Goal: Task Accomplishment & Management: Use online tool/utility

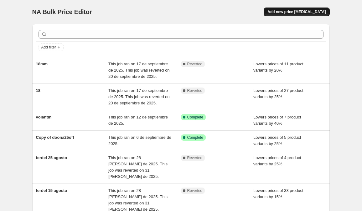
click at [291, 16] on button "Add new price [MEDICAL_DATA]" at bounding box center [297, 12] width 66 height 9
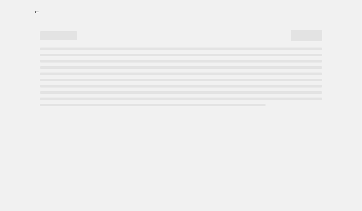
select select "percentage"
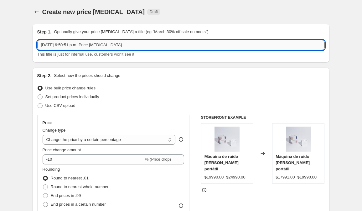
click at [118, 45] on input "[DATE] 6:50:51 p.m. Price [MEDICAL_DATA]" at bounding box center [181, 45] width 288 height 10
click at [118, 45] on input "5 oct 2025, 6:50:51 p.m. Price change job" at bounding box center [181, 45] width 288 height 10
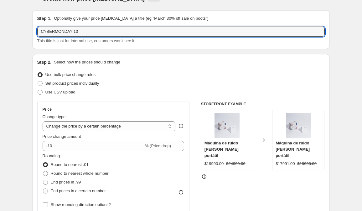
scroll to position [29, 0]
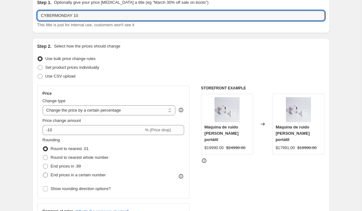
type input "CYBERMONDAY 10"
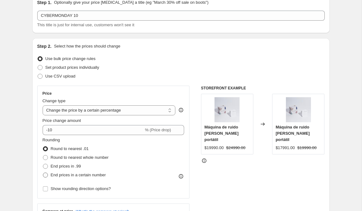
click at [59, 173] on span "End prices in a certain number" at bounding box center [78, 175] width 55 height 6
click at [43, 173] on input "End prices in a certain number" at bounding box center [43, 173] width 0 height 0
radio input "true"
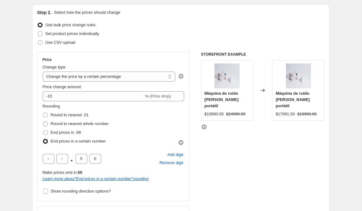
scroll to position [66, 0]
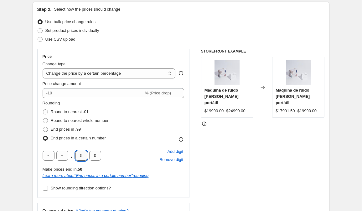
click at [84, 156] on input "5" at bounding box center [82, 156] width 12 height 10
type input "0"
click at [64, 159] on input "text" at bounding box center [62, 156] width 12 height 10
type input "0"
click at [163, 161] on span "Remove digit" at bounding box center [171, 160] width 24 height 6
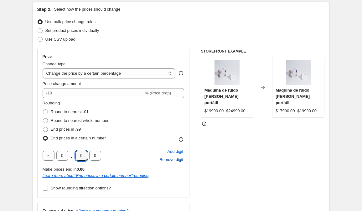
type input "0"
click at [127, 158] on div "0 . 0 0 Add digit Remove digit" at bounding box center [114, 156] width 142 height 16
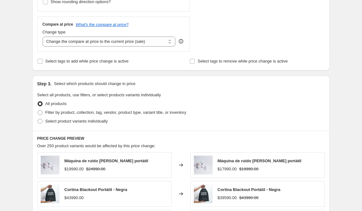
scroll to position [278, 0]
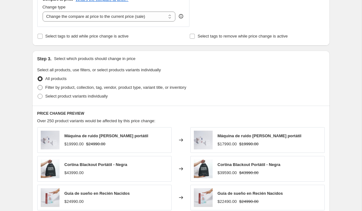
click at [125, 88] on span "Filter by product, collection, tag, vendor, product type, variant title, or inv…" at bounding box center [115, 87] width 141 height 5
click at [38, 86] on input "Filter by product, collection, tag, vendor, product type, variant title, or inv…" at bounding box center [38, 85] width 0 height 0
radio input "true"
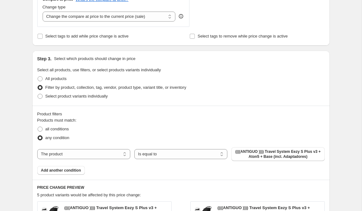
click at [115, 147] on div "Products must match: all conditions any condition The product The product's col…" at bounding box center [181, 146] width 288 height 58
click at [115, 151] on select "The product The product's collection The product's tag The product's vendor The…" at bounding box center [83, 154] width 93 height 10
select select "tag"
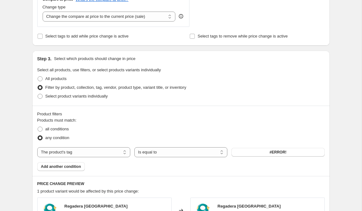
click at [255, 154] on button "#ERROR!" at bounding box center [278, 152] width 93 height 9
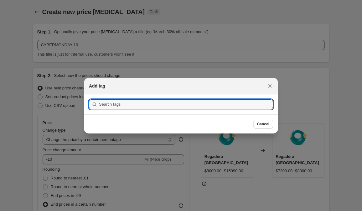
scroll to position [0, 0]
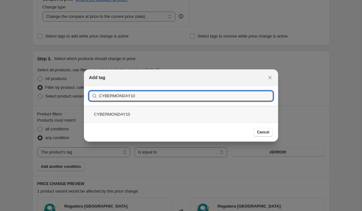
type input "CYBERMONDAY10"
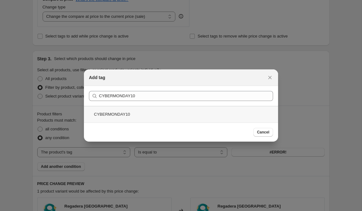
click at [199, 111] on div "CYBERMONDAY10" at bounding box center [181, 114] width 194 height 17
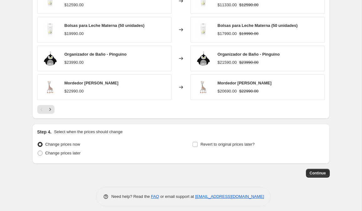
scroll to position [522, 0]
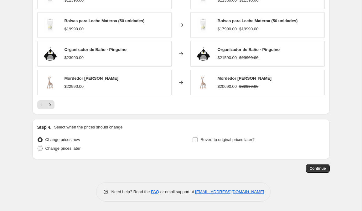
click at [70, 146] on span "Change prices later" at bounding box center [62, 149] width 35 height 6
click at [38, 146] on input "Change prices later" at bounding box center [38, 146] width 0 height 0
radio input "true"
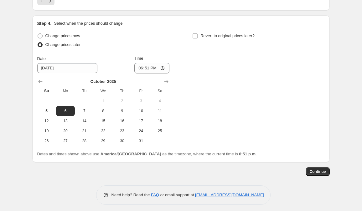
scroll to position [629, 0]
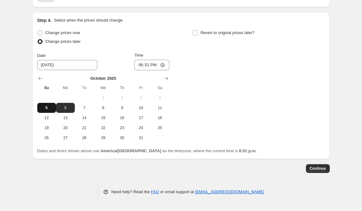
click at [49, 105] on button "5" at bounding box center [46, 108] width 19 height 10
type input "10/5/2025"
click at [145, 67] on input "18:51" at bounding box center [151, 65] width 35 height 11
type input "20:00"
click at [227, 69] on div "Change prices now Change prices later Date 10/5/2025 Time 20:00 October 2025 Su…" at bounding box center [181, 86] width 288 height 115
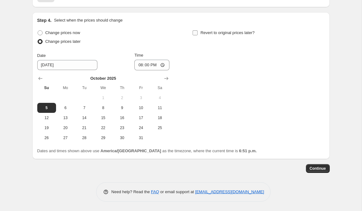
click at [204, 33] on span "Revert to original prices later?" at bounding box center [228, 32] width 54 height 5
click at [198, 33] on input "Revert to original prices later?" at bounding box center [195, 32] width 5 height 5
checkbox input "true"
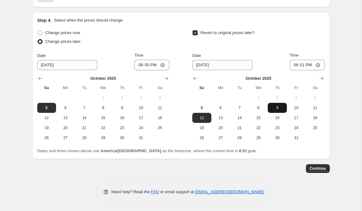
click at [275, 112] on button "9" at bounding box center [277, 108] width 19 height 10
type input "10/9/2025"
click at [300, 68] on input "18:51" at bounding box center [307, 65] width 35 height 11
type input "09:00"
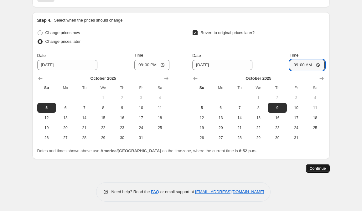
click at [313, 170] on span "Continue" at bounding box center [318, 168] width 16 height 5
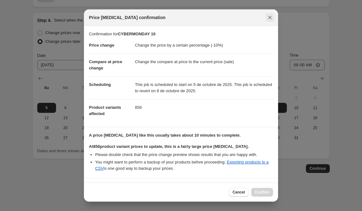
click at [270, 17] on icon "Close" at bounding box center [270, 17] width 3 height 3
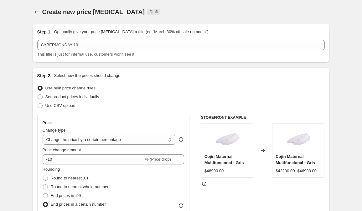
scroll to position [629, 0]
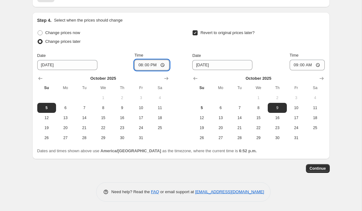
click at [145, 66] on input "20:00" at bounding box center [151, 65] width 35 height 11
type input "19:50"
click at [175, 34] on div "Change prices now Change prices later Date 10/5/2025 Time 19:50 October 2025 Su…" at bounding box center [181, 86] width 288 height 115
click at [308, 165] on button "Continue" at bounding box center [318, 168] width 24 height 9
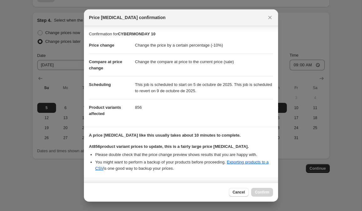
scroll to position [47, 0]
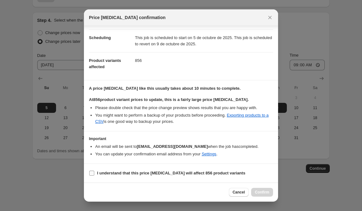
click at [142, 172] on b "I understand that this price change job will affect 856 product variants" at bounding box center [171, 173] width 148 height 5
click at [94, 172] on input "I understand that this price change job will affect 856 product variants" at bounding box center [91, 173] width 5 height 5
checkbox input "true"
click at [267, 191] on span "Confirm" at bounding box center [262, 192] width 14 height 5
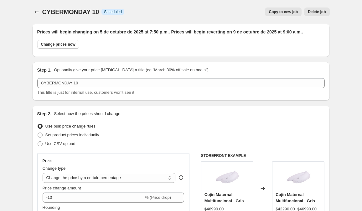
click at [289, 13] on span "Copy to new job" at bounding box center [283, 11] width 29 height 5
select select "percentage"
select select "tag"
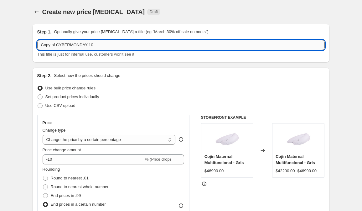
click at [56, 46] on input "Copy of CYBERMONDAY 10" at bounding box center [181, 45] width 288 height 10
click at [58, 46] on input "Copy of CYBERMONDAY 10" at bounding box center [181, 45] width 288 height 10
drag, startPoint x: 58, startPoint y: 46, endPoint x: 32, endPoint y: 46, distance: 26.0
click at [32, 46] on div "Step 1. Optionally give your price change job a title (eg "March 30% off sale o…" at bounding box center [181, 43] width 298 height 39
click at [81, 45] on input "CYBERMONDAY 10" at bounding box center [181, 45] width 288 height 10
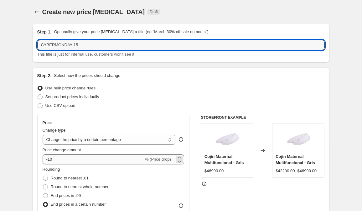
type input "CYBERMONDAY 15"
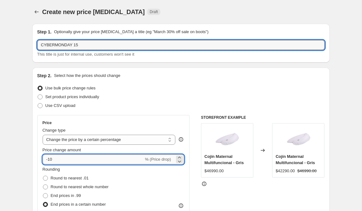
click at [69, 162] on input "-10" at bounding box center [93, 160] width 101 height 10
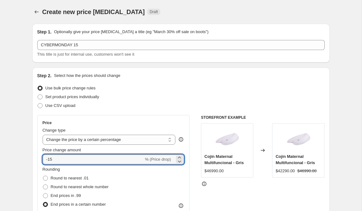
type input "-15"
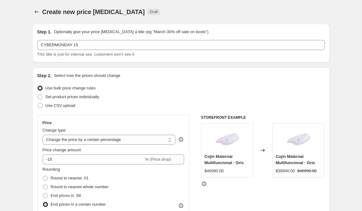
click at [35, 164] on div "Step 2. Select how the prices should change Use bulk price change rules Set pro…" at bounding box center [181, 196] width 298 height 256
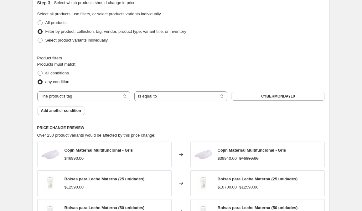
scroll to position [355, 0]
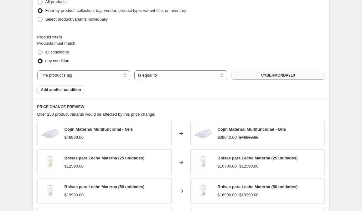
click at [258, 77] on button "CYBERMONDAY10" at bounding box center [278, 75] width 93 height 9
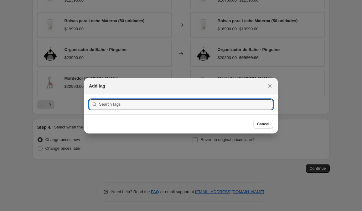
scroll to position [0, 0]
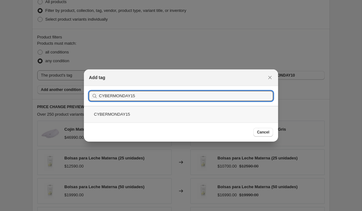
type input "CYBERMONDAY15"
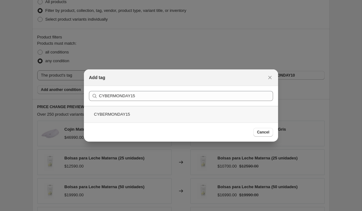
click at [140, 111] on div "CYBERMONDAY15" at bounding box center [181, 114] width 194 height 17
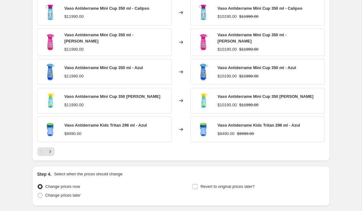
scroll to position [522, 0]
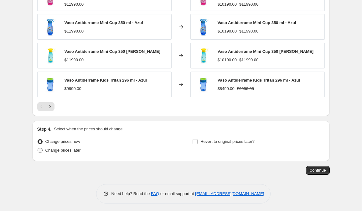
click at [78, 152] on span "Change prices later" at bounding box center [62, 151] width 35 height 6
click at [38, 149] on input "Change prices later" at bounding box center [38, 148] width 0 height 0
radio input "true"
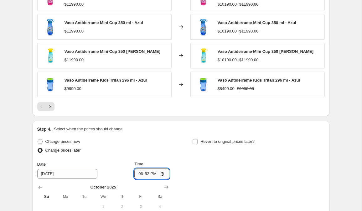
click at [145, 175] on input "18:52" at bounding box center [151, 174] width 35 height 11
type input "20:00"
click at [110, 157] on div "Change prices now Change prices later Date 10/6/2025 Time 20:00 October 2025 Su…" at bounding box center [103, 195] width 132 height 115
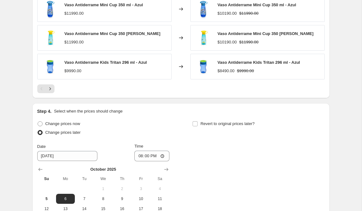
scroll to position [558, 0]
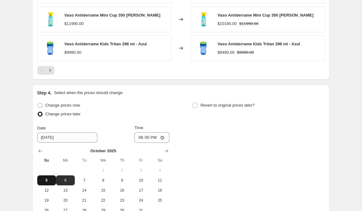
click at [51, 178] on span "5" at bounding box center [47, 180] width 14 height 5
type input "10/5/2025"
click at [207, 106] on span "Revert to original prices later?" at bounding box center [228, 105] width 54 height 5
click at [198, 106] on input "Revert to original prices later?" at bounding box center [195, 105] width 5 height 5
checkbox input "true"
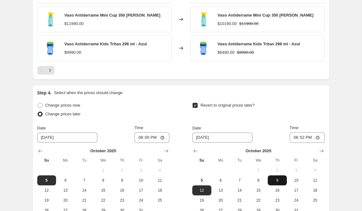
click at [280, 178] on span "9" at bounding box center [277, 180] width 14 height 5
type input "10/9/2025"
click at [301, 136] on input "18:52" at bounding box center [307, 138] width 35 height 11
type input "09:00"
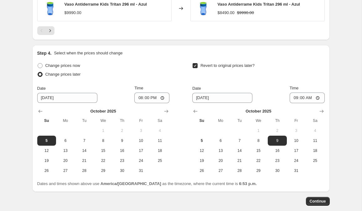
scroll to position [629, 0]
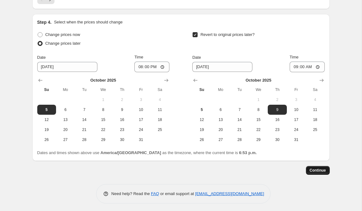
click at [317, 168] on span "Continue" at bounding box center [318, 170] width 16 height 5
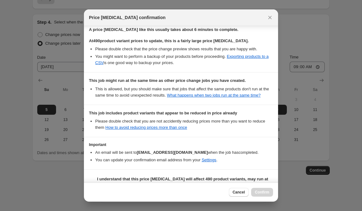
scroll to position [130, 0]
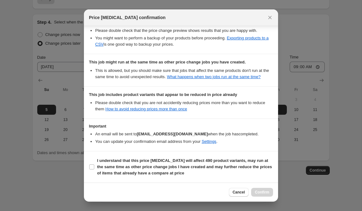
click at [135, 156] on section "I understand that this price change job will affect 490 product variants, may r…" at bounding box center [181, 167] width 194 height 31
click at [140, 161] on b "I understand that this price change job will affect 490 product variants, may r…" at bounding box center [184, 167] width 175 height 17
click at [94, 165] on input "I understand that this price change job will affect 490 product variants, may r…" at bounding box center [91, 167] width 5 height 5
checkbox input "true"
click at [264, 192] on span "Confirm" at bounding box center [262, 192] width 14 height 5
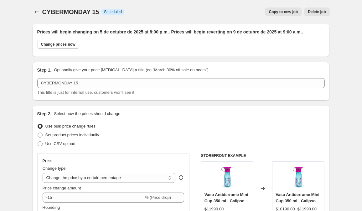
click at [278, 16] on button "Copy to new job" at bounding box center [283, 12] width 37 height 9
select select "percentage"
select select "tag"
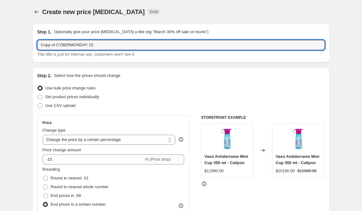
drag, startPoint x: 57, startPoint y: 47, endPoint x: 32, endPoint y: 44, distance: 26.0
click at [77, 47] on input "CYBERMONDAY 15" at bounding box center [181, 45] width 288 height 10
type input "CYBERMONDAY 20"
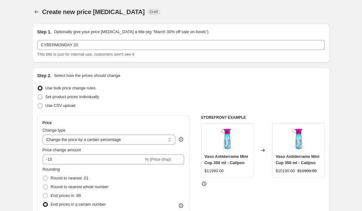
click at [124, 92] on div "Use bulk price change rules" at bounding box center [181, 88] width 288 height 9
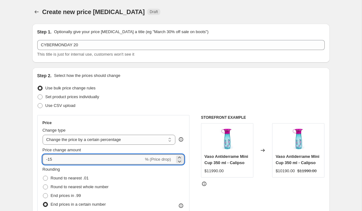
click at [67, 160] on input "-15" at bounding box center [93, 160] width 101 height 10
type input "-1"
type input "-20"
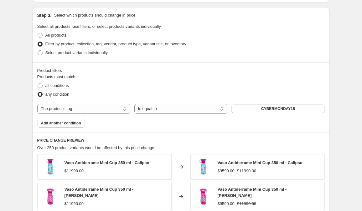
scroll to position [365, 0]
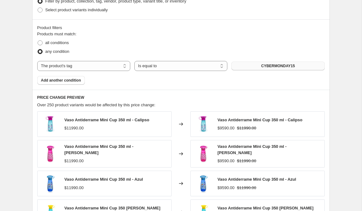
click at [263, 69] on button "CYBERMONDAY15" at bounding box center [278, 66] width 93 height 9
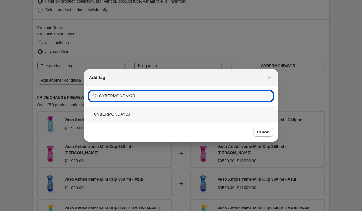
type input "CYBERMONDAY20"
click at [154, 109] on div "CYBERMONDAY20" at bounding box center [181, 114] width 194 height 17
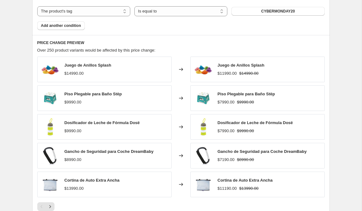
scroll to position [522, 0]
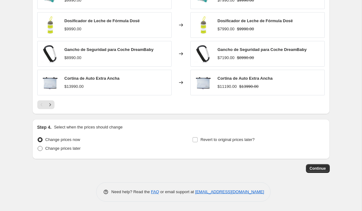
click at [65, 149] on span "Change prices later" at bounding box center [62, 148] width 35 height 5
click at [38, 147] on input "Change prices later" at bounding box center [38, 146] width 0 height 0
radio input "true"
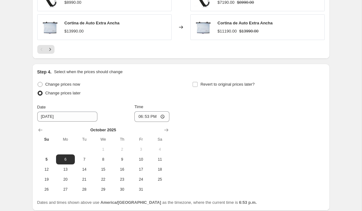
scroll to position [623, 0]
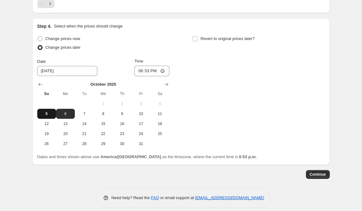
click at [48, 117] on button "5" at bounding box center [46, 114] width 19 height 10
type input "10/5/2025"
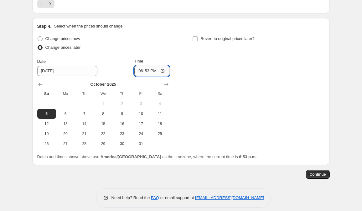
click at [146, 71] on input "18:53" at bounding box center [151, 71] width 35 height 11
type input "20:00"
click at [242, 29] on div "Step 4. Select when the prices should change" at bounding box center [181, 26] width 288 height 6
click at [235, 38] on span "Revert to original prices later?" at bounding box center [228, 38] width 54 height 5
click at [198, 38] on input "Revert to original prices later?" at bounding box center [195, 38] width 5 height 5
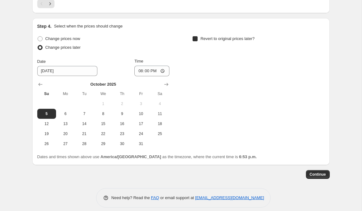
checkbox input "true"
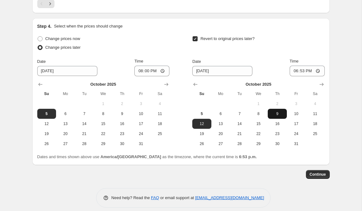
click at [275, 116] on span "9" at bounding box center [277, 114] width 14 height 5
type input "10/9/2025"
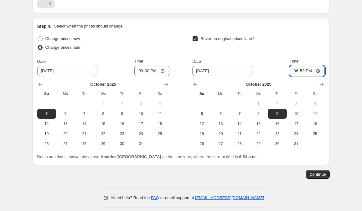
click at [302, 73] on input "18:53" at bounding box center [307, 71] width 35 height 11
type input "09:00"
click at [321, 172] on button "Continue" at bounding box center [318, 174] width 24 height 9
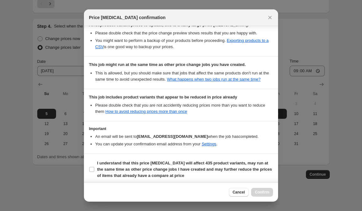
scroll to position [130, 0]
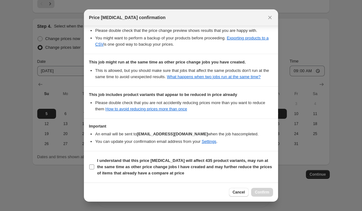
click at [136, 167] on b "I understand that this price change job will affect 435 product variants, may r…" at bounding box center [184, 167] width 175 height 17
click at [94, 167] on input "I understand that this price change job will affect 435 product variants, may r…" at bounding box center [91, 167] width 5 height 5
checkbox input "true"
click at [266, 188] on div "Cancel Confirm" at bounding box center [181, 192] width 194 height 19
click at [258, 195] on button "Confirm" at bounding box center [262, 192] width 22 height 9
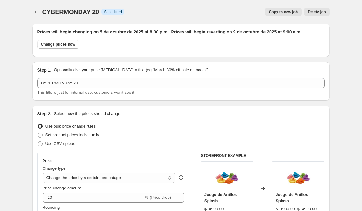
click at [275, 16] on button "Copy to new job" at bounding box center [283, 12] width 37 height 9
select select "percentage"
select select "tag"
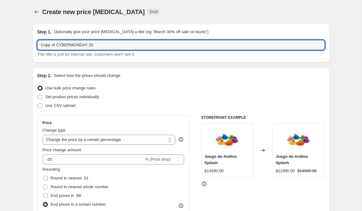
drag, startPoint x: 57, startPoint y: 46, endPoint x: 21, endPoint y: 43, distance: 36.1
click at [86, 44] on input "CYBERMONDAY 20" at bounding box center [181, 45] width 288 height 10
type input "CYBERMONDAY 25"
click at [118, 78] on p "Select how the prices should change" at bounding box center [87, 76] width 66 height 6
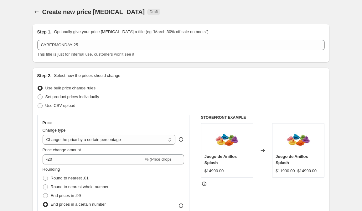
click at [79, 168] on fieldset "Rounding Round to nearest .01 Round to nearest whole number End prices in .99 E…" at bounding box center [76, 188] width 66 height 43
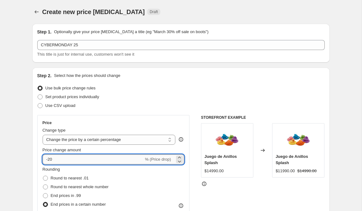
click at [75, 161] on input "-20" at bounding box center [93, 160] width 101 height 10
type input "-25"
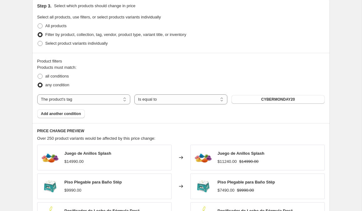
scroll to position [358, 0]
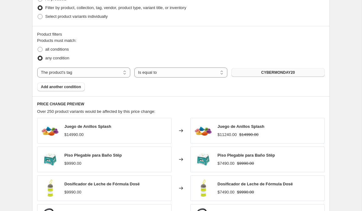
click at [241, 70] on button "CYBERMONDAY20" at bounding box center [278, 72] width 93 height 9
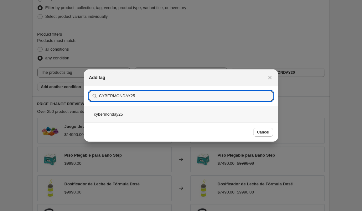
type input "CYBERMONDAY25"
click at [125, 117] on div "cybermonday25" at bounding box center [181, 114] width 194 height 17
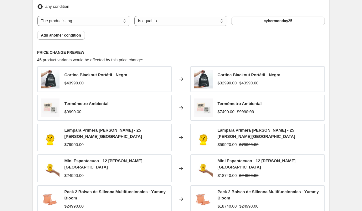
scroll to position [524, 0]
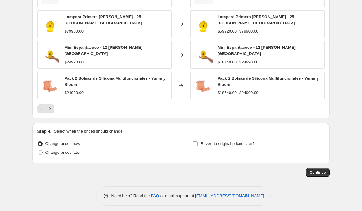
click at [68, 151] on span "Change prices later" at bounding box center [62, 152] width 35 height 5
click at [38, 151] on input "Change prices later" at bounding box center [38, 150] width 0 height 0
radio input "true"
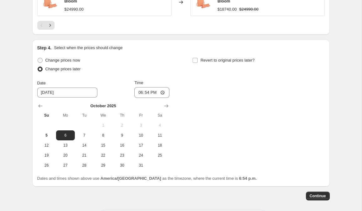
scroll to position [631, 0]
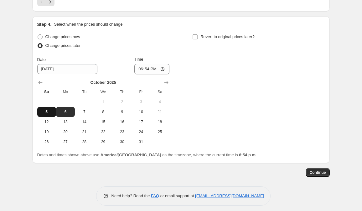
click at [50, 110] on span "5" at bounding box center [47, 112] width 14 height 5
type input "10/5/2025"
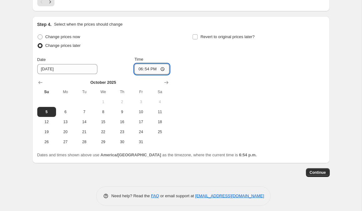
click at [146, 65] on input "18:54" at bounding box center [151, 69] width 35 height 11
type input "20:00"
click at [212, 36] on label "Revert to original prices later?" at bounding box center [223, 37] width 62 height 9
click at [198, 36] on input "Revert to original prices later?" at bounding box center [195, 36] width 5 height 5
checkbox input "true"
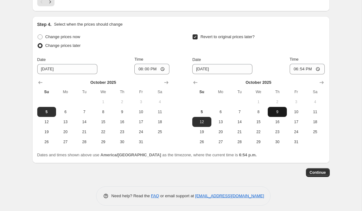
click at [280, 110] on span "9" at bounding box center [277, 112] width 14 height 5
type input "10/9/2025"
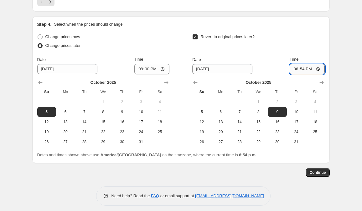
click at [299, 65] on input "18:54" at bounding box center [307, 69] width 35 height 11
type input "09:00"
click at [315, 170] on span "Continue" at bounding box center [318, 172] width 16 height 5
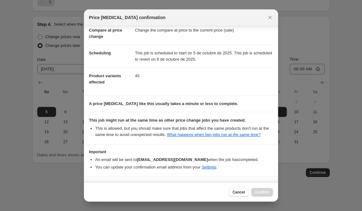
scroll to position [57, 0]
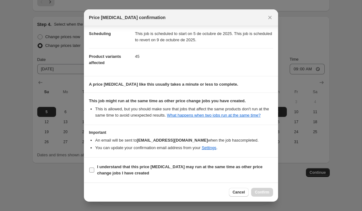
click at [123, 165] on b "I understand that this price change job may run at the same time as other price…" at bounding box center [179, 170] width 165 height 11
click at [94, 168] on input "I understand that this price change job may run at the same time as other price…" at bounding box center [91, 170] width 5 height 5
checkbox input "true"
click at [257, 193] on span "Confirm" at bounding box center [262, 192] width 14 height 5
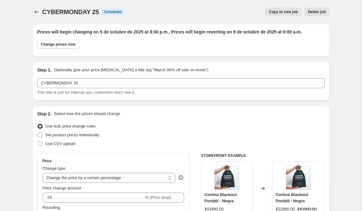
click at [280, 13] on span "Copy to new job" at bounding box center [283, 11] width 29 height 5
select select "percentage"
select select "tag"
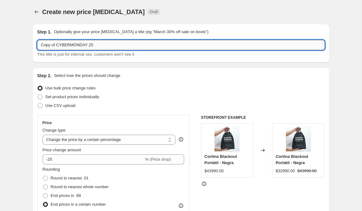
click at [97, 48] on input "Copy of CYBERMONDAY 25" at bounding box center [181, 45] width 288 height 10
drag, startPoint x: 56, startPoint y: 47, endPoint x: 26, endPoint y: 44, distance: 30.2
type input "CYBERMONDAY 30"
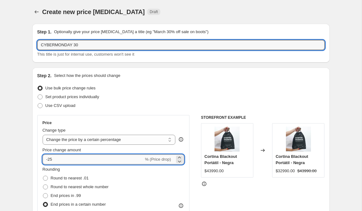
click at [61, 162] on input "-25" at bounding box center [93, 160] width 101 height 10
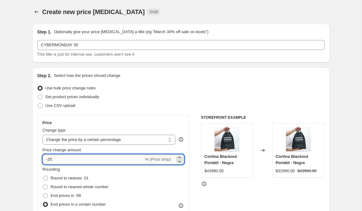
type input "-2"
type input "-30"
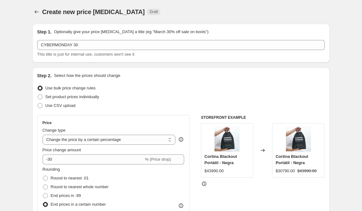
click at [36, 165] on div "Step 2. Select how the prices should change Use bulk price change rules Set pro…" at bounding box center [181, 196] width 298 height 256
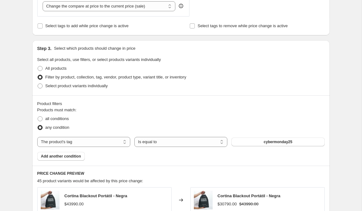
scroll to position [327, 0]
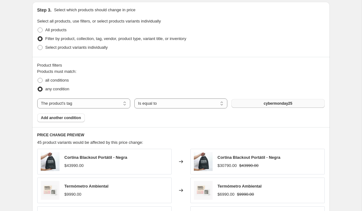
click at [252, 102] on button "cybermonday25" at bounding box center [278, 103] width 93 height 9
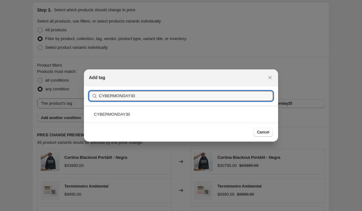
type input "CYBERMONDAY30"
click at [160, 106] on section "Submit CYBERMONDAY30" at bounding box center [181, 96] width 194 height 20
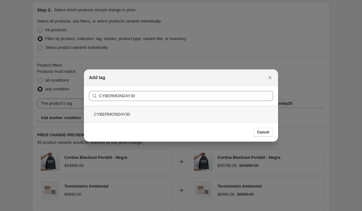
click at [161, 113] on div "CYBERMONDAY30" at bounding box center [181, 114] width 194 height 17
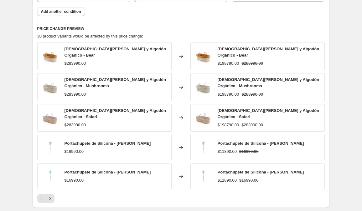
scroll to position [522, 0]
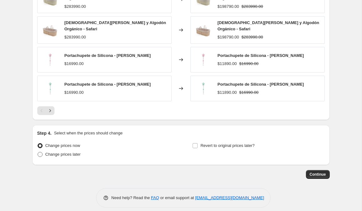
click at [78, 152] on span "Change prices later" at bounding box center [62, 154] width 35 height 5
click at [38, 152] on input "Change prices later" at bounding box center [38, 152] width 0 height 0
radio input "true"
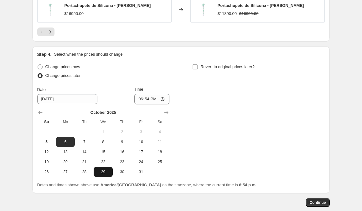
scroll to position [619, 0]
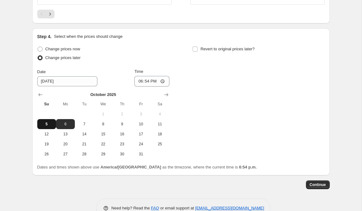
click at [48, 119] on button "5" at bounding box center [46, 124] width 19 height 10
type input "10/5/2025"
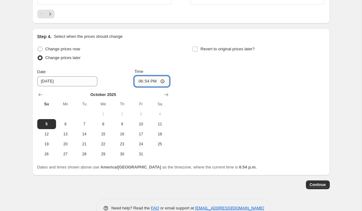
click at [148, 76] on input "18:54" at bounding box center [151, 81] width 35 height 11
type input "20:00"
click at [211, 47] on label "Revert to original prices later?" at bounding box center [223, 49] width 62 height 9
click at [198, 47] on input "Revert to original prices later?" at bounding box center [195, 49] width 5 height 5
checkbox input "true"
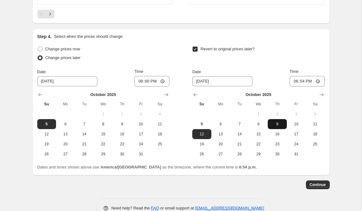
click at [285, 119] on button "9" at bounding box center [277, 124] width 19 height 10
type input "10/9/2025"
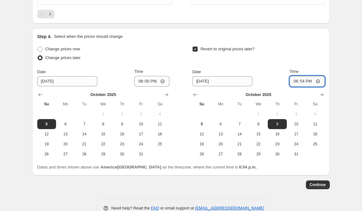
click at [304, 76] on input "18:54" at bounding box center [307, 81] width 35 height 11
type input "09:59"
type input "09:00"
click at [315, 183] on span "Continue" at bounding box center [318, 185] width 16 height 5
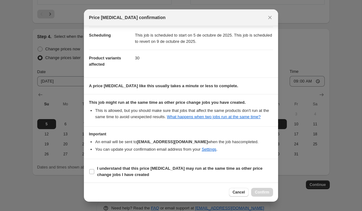
scroll to position [57, 0]
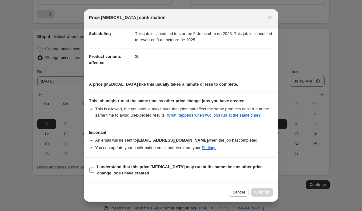
click at [122, 166] on b "I understand that this price change job may run at the same time as other price…" at bounding box center [179, 170] width 165 height 11
click at [94, 168] on input "I understand that this price change job may run at the same time as other price…" at bounding box center [91, 170] width 5 height 5
checkbox input "true"
click at [261, 190] on span "Confirm" at bounding box center [262, 192] width 14 height 5
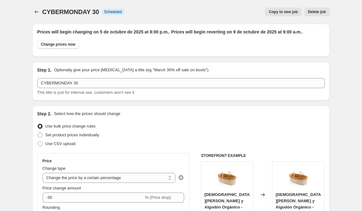
click at [280, 12] on span "Copy to new job" at bounding box center [283, 11] width 29 height 5
select select "percentage"
select select "tag"
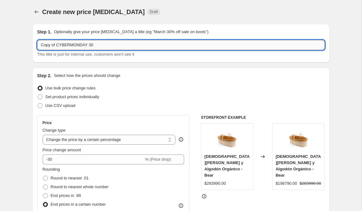
click at [104, 45] on input "Copy of CYBERMONDAY 30" at bounding box center [181, 45] width 288 height 10
drag, startPoint x: 58, startPoint y: 47, endPoint x: 33, endPoint y: 46, distance: 25.7
click at [33, 47] on div "Step 1. Optionally give your price change job a title (eg "March 30% off sale o…" at bounding box center [181, 43] width 298 height 39
click at [100, 45] on input "CYBERMONDAY 30" at bounding box center [181, 45] width 288 height 10
type input "CYBERMONDAY 50"
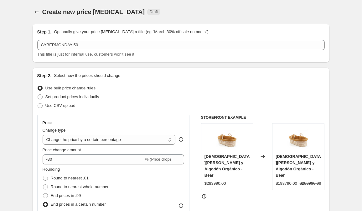
click at [69, 165] on div "Price Change type Change the price to a certain amount Change the price by a ce…" at bounding box center [114, 190] width 142 height 139
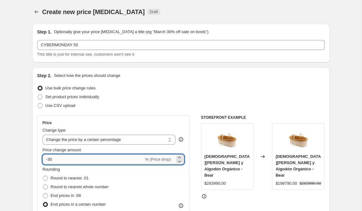
click at [61, 158] on input "-30" at bounding box center [93, 160] width 101 height 10
type input "-3"
type input "-50"
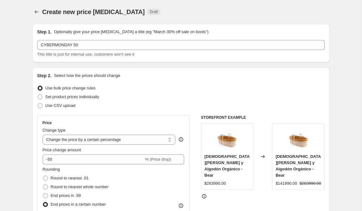
click at [37, 160] on div "Price Change type Change the price to a certain amount Change the price by a ce…" at bounding box center [113, 189] width 153 height 149
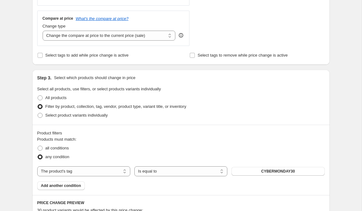
scroll to position [286, 0]
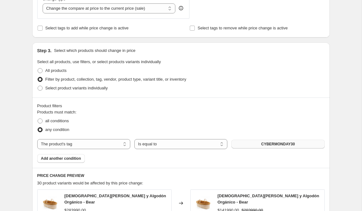
click at [245, 141] on button "CYBERMONDAY30" at bounding box center [278, 144] width 93 height 9
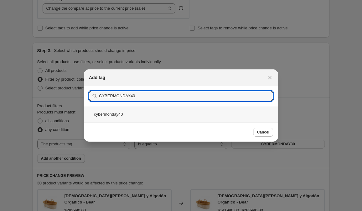
type input "CYBERMONDAY40"
click at [149, 114] on div "cybermonday40" at bounding box center [181, 114] width 194 height 17
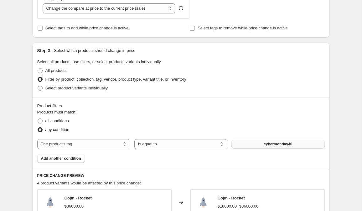
click at [252, 144] on button "cybermonday40" at bounding box center [278, 144] width 93 height 9
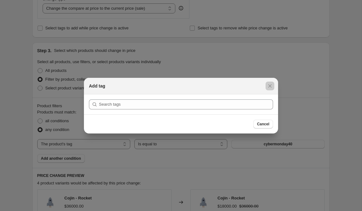
click at [25, 142] on div at bounding box center [181, 105] width 362 height 211
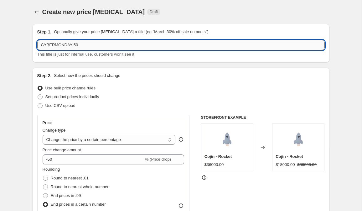
click at [75, 49] on input "CYBERMONDAY 50" at bounding box center [181, 45] width 288 height 10
click at [75, 44] on input "CYBERMONDAY 50" at bounding box center [181, 45] width 288 height 10
type input "CYBERMONDAY 40"
click at [42, 60] on div "Step 1. Optionally give your price change job a title (eg "March 30% off sale o…" at bounding box center [181, 43] width 298 height 39
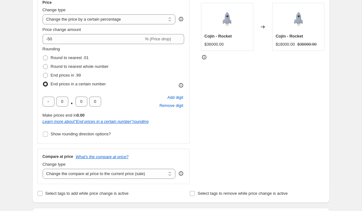
scroll to position [136, 0]
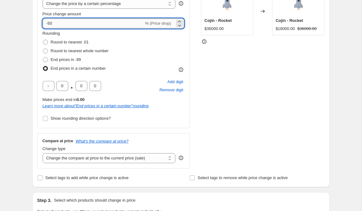
click at [51, 23] on input "-50" at bounding box center [93, 23] width 101 height 10
type input "-40"
click at [32, 41] on div "Step 1. Optionally give your price change job a title (eg "March 30% off sale o…" at bounding box center [178, 206] width 303 height 647
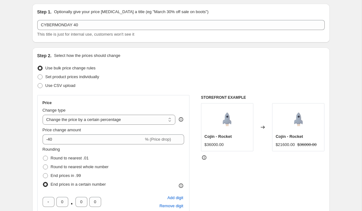
scroll to position [0, 0]
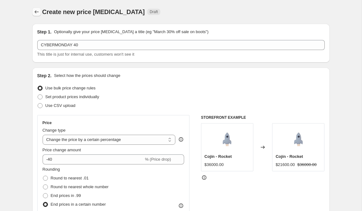
click at [35, 14] on icon "Price change jobs" at bounding box center [37, 12] width 6 height 6
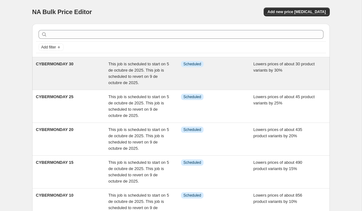
click at [63, 78] on div "CYBERMONDAY 30" at bounding box center [72, 73] width 73 height 25
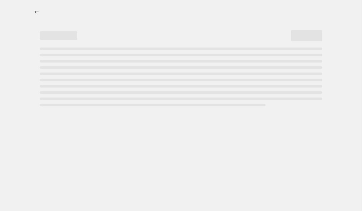
select select "percentage"
select select "tag"
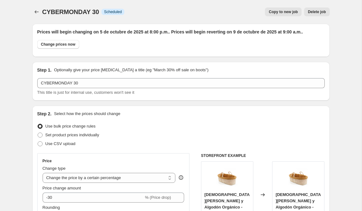
click at [279, 12] on span "Copy to new job" at bounding box center [283, 11] width 29 height 5
select select "percentage"
select select "tag"
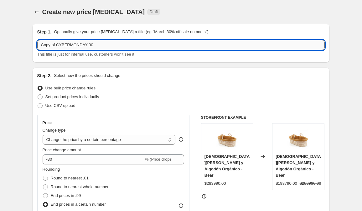
click at [96, 45] on input "Copy of CYBERMONDAY 30" at bounding box center [181, 45] width 288 height 10
drag, startPoint x: 58, startPoint y: 43, endPoint x: 35, endPoint y: 43, distance: 22.6
click at [36, 43] on div "Step 1. Optionally give your price change job a title (eg "March 30% off sale o…" at bounding box center [181, 43] width 298 height 39
type input "CYBERMONDAY 40"
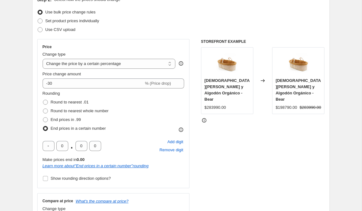
scroll to position [107, 0]
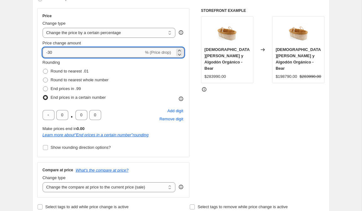
click at [68, 55] on input "-30" at bounding box center [93, 53] width 101 height 10
type input "-3"
type input "-40"
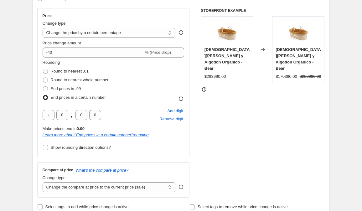
click at [47, 98] on span at bounding box center [45, 97] width 5 height 5
click at [43, 96] on input "End prices in a certain number" at bounding box center [43, 95] width 0 height 0
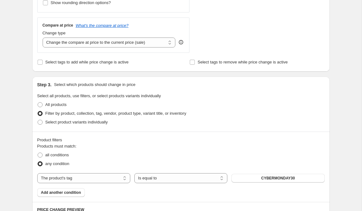
scroll to position [327, 0]
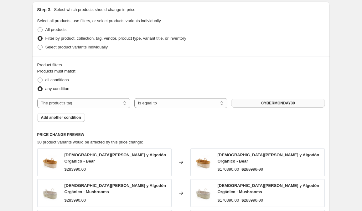
click at [264, 102] on span "CYBERMONDAY30" at bounding box center [278, 103] width 34 height 5
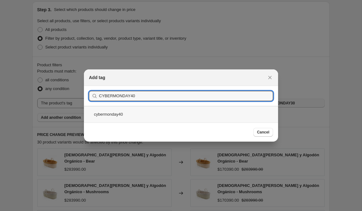
type input "CYBERMONDAY40"
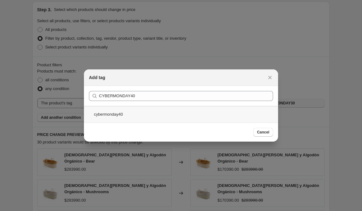
click at [117, 112] on div "cybermonday40" at bounding box center [181, 114] width 194 height 17
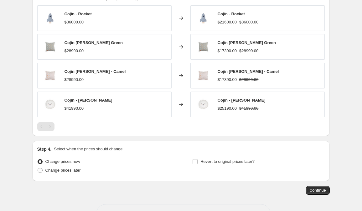
scroll to position [493, 0]
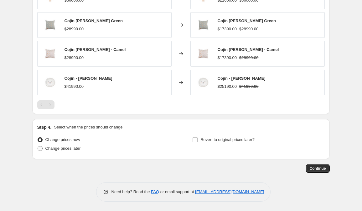
click at [58, 148] on span "Change prices later" at bounding box center [62, 148] width 35 height 5
click at [38, 147] on input "Change prices later" at bounding box center [38, 146] width 0 height 0
radio input "true"
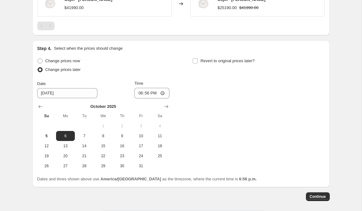
scroll to position [600, 0]
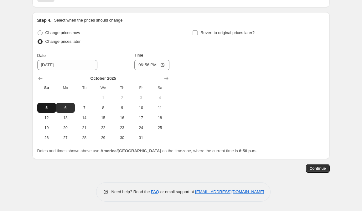
click at [49, 110] on span "5" at bounding box center [47, 108] width 14 height 5
type input "10/5/2025"
click at [147, 66] on input "18:56" at bounding box center [151, 65] width 35 height 11
type input "20:00"
click at [228, 33] on span "Revert to original prices later?" at bounding box center [228, 32] width 54 height 5
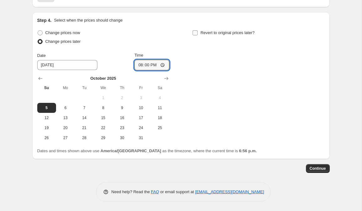
click at [198, 33] on input "Revert to original prices later?" at bounding box center [195, 32] width 5 height 5
checkbox input "true"
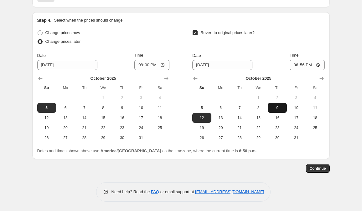
click at [281, 109] on span "9" at bounding box center [277, 108] width 14 height 5
type input "10/9/2025"
click at [300, 63] on input "18:56" at bounding box center [307, 65] width 35 height 11
type input "09:00"
click at [324, 167] on span "Continue" at bounding box center [318, 168] width 16 height 5
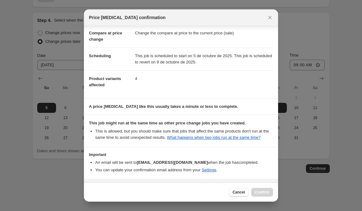
scroll to position [57, 0]
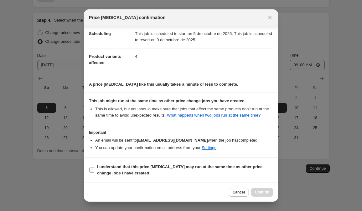
click at [125, 165] on b "I understand that this price change job may run at the same time as other price…" at bounding box center [179, 170] width 165 height 11
click at [94, 168] on input "I understand that this price change job may run at the same time as other price…" at bounding box center [91, 170] width 5 height 5
checkbox input "true"
click at [273, 192] on button "Confirm" at bounding box center [262, 192] width 22 height 9
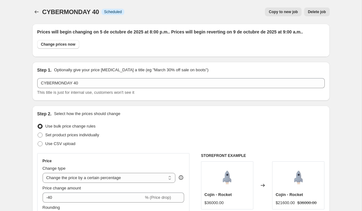
click at [291, 8] on button "Copy to new job" at bounding box center [283, 12] width 37 height 9
select select "percentage"
select select "tag"
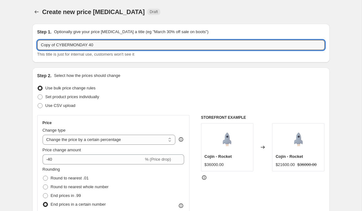
drag, startPoint x: 57, startPoint y: 46, endPoint x: 32, endPoint y: 43, distance: 25.9
click at [32, 43] on div "Step 1. Optionally give your price change job a title (eg "March 30% off sale o…" at bounding box center [181, 43] width 298 height 39
click at [76, 47] on input "CYBERMONDAY 40" at bounding box center [181, 45] width 288 height 10
type input "CYBERMONDAY 50"
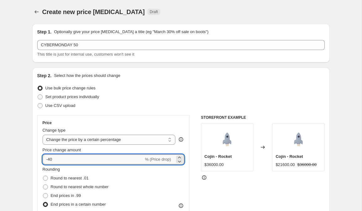
click at [73, 160] on input "-40" at bounding box center [93, 160] width 101 height 10
type input "-4"
type input "-50"
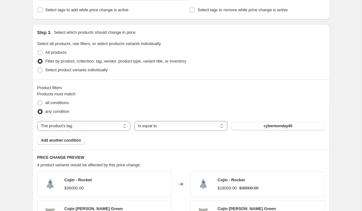
scroll to position [313, 0]
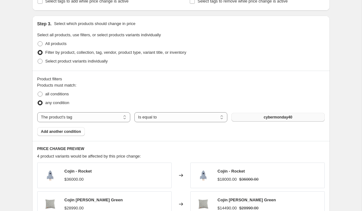
click at [260, 119] on button "cybermonday40" at bounding box center [278, 117] width 93 height 9
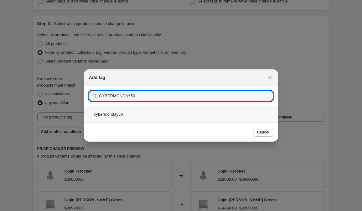
type input "CYBERMONDAY50"
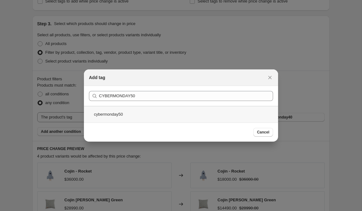
click at [166, 113] on div "cybermonday50" at bounding box center [181, 114] width 194 height 17
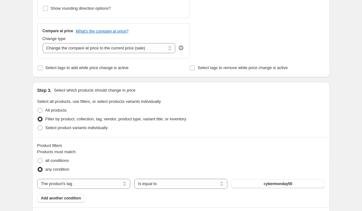
scroll to position [393, 0]
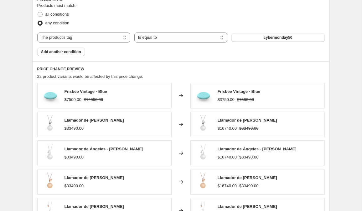
click at [261, 43] on div "Products must match: all conditions any condition The product The product's col…" at bounding box center [181, 30] width 288 height 54
click at [247, 37] on button "cybermonday50" at bounding box center [278, 37] width 93 height 9
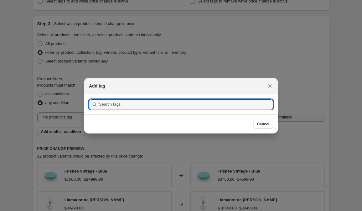
scroll to position [0, 0]
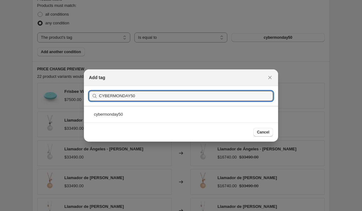
type input "CYBERMONDAY50"
click at [134, 123] on div "Cancel" at bounding box center [181, 132] width 194 height 19
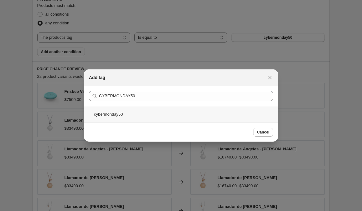
click at [148, 114] on div "cybermonday50" at bounding box center [181, 114] width 194 height 17
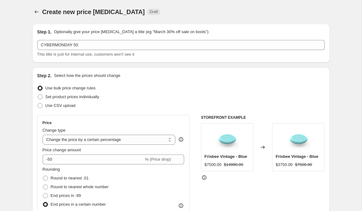
scroll to position [393, 0]
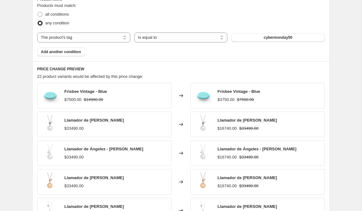
click at [261, 61] on div "Product filters Products must match: all conditions any condition The product T…" at bounding box center [181, 26] width 298 height 70
click at [81, 38] on select "The product The product's collection The product's tag The product's vendor The…" at bounding box center [83, 38] width 93 height 10
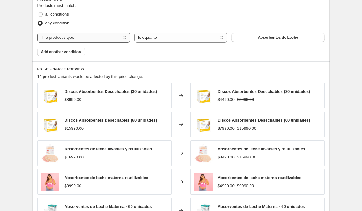
click at [108, 41] on select "The product The product's collection The product's tag The product's vendor The…" at bounding box center [83, 38] width 93 height 10
select select "tag"
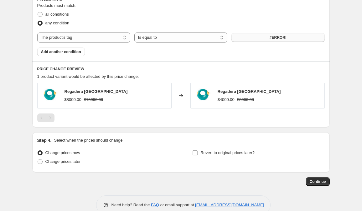
click at [263, 37] on button "#ERROR!" at bounding box center [278, 37] width 93 height 9
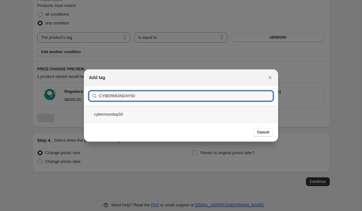
type input "CYBERMONDAY50"
click at [118, 116] on div "cybermonday50" at bounding box center [181, 114] width 194 height 17
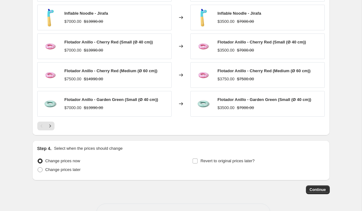
scroll to position [522, 0]
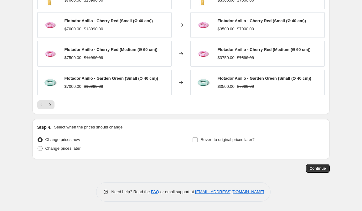
click at [66, 149] on span "Change prices later" at bounding box center [62, 148] width 35 height 5
click at [38, 147] on input "Change prices later" at bounding box center [38, 146] width 0 height 0
radio input "true"
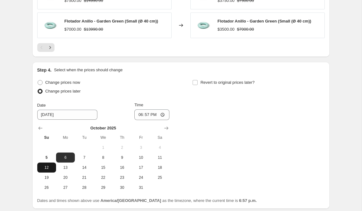
scroll to position [587, 0]
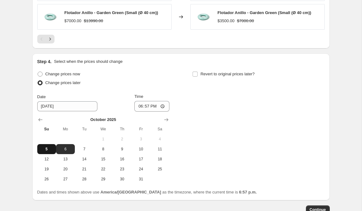
click at [41, 150] on span "5" at bounding box center [47, 149] width 14 height 5
type input "10/5/2025"
click at [144, 110] on input "18:57" at bounding box center [151, 106] width 35 height 11
type input "20:00"
click at [203, 69] on div "Step 4. Select when the prices should change Change prices now Change prices la…" at bounding box center [181, 127] width 288 height 137
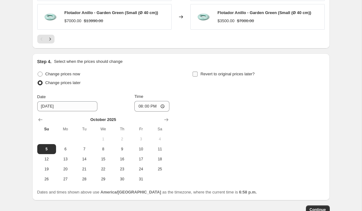
click at [203, 74] on span "Revert to original prices later?" at bounding box center [228, 74] width 54 height 5
click at [198, 74] on input "Revert to original prices later?" at bounding box center [195, 74] width 5 height 5
checkbox input "true"
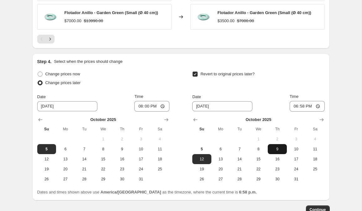
click at [281, 149] on span "9" at bounding box center [277, 149] width 14 height 5
type input "10/9/2025"
click at [301, 107] on input "18:58" at bounding box center [307, 106] width 35 height 11
type input "09:00"
click at [321, 189] on div "Change prices now Change prices later Date 10/5/2025 Time 20:00 October 2025 Su…" at bounding box center [181, 133] width 288 height 126
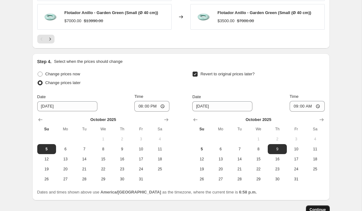
click at [314, 210] on span "Continue" at bounding box center [318, 210] width 16 height 5
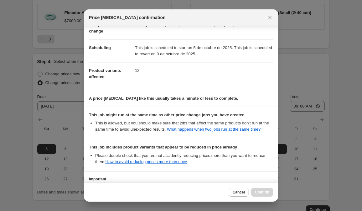
scroll to position [96, 0]
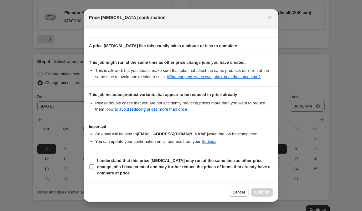
click at [109, 166] on b "I understand that this price change job may run at the same time as other price…" at bounding box center [183, 167] width 173 height 17
click at [94, 166] on input "I understand that this price change job may run at the same time as other price…" at bounding box center [91, 167] width 5 height 5
checkbox input "true"
click at [260, 193] on span "Confirm" at bounding box center [262, 192] width 14 height 5
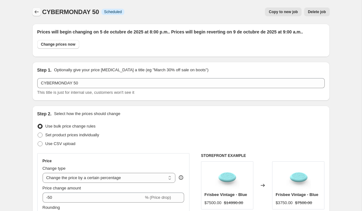
click at [39, 14] on icon "Price change jobs" at bounding box center [37, 12] width 6 height 6
